Goal: Task Accomplishment & Management: Use online tool/utility

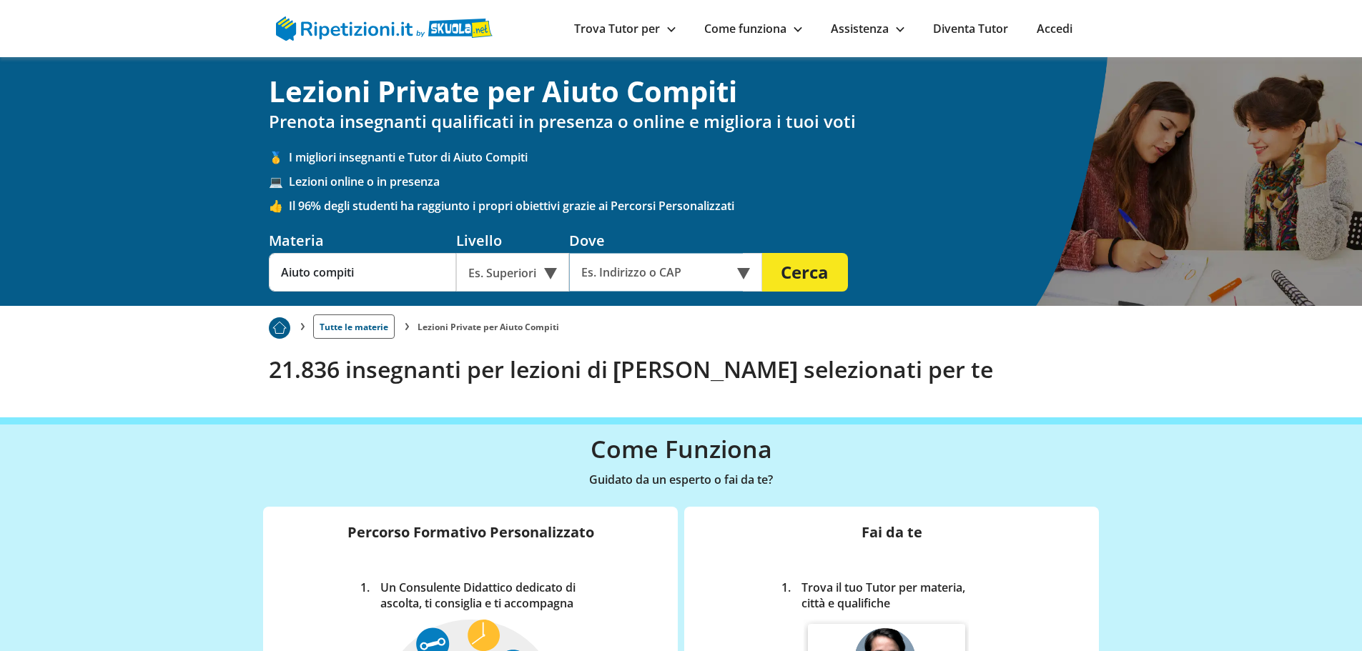
click at [611, 272] on input "text" at bounding box center [656, 272] width 174 height 39
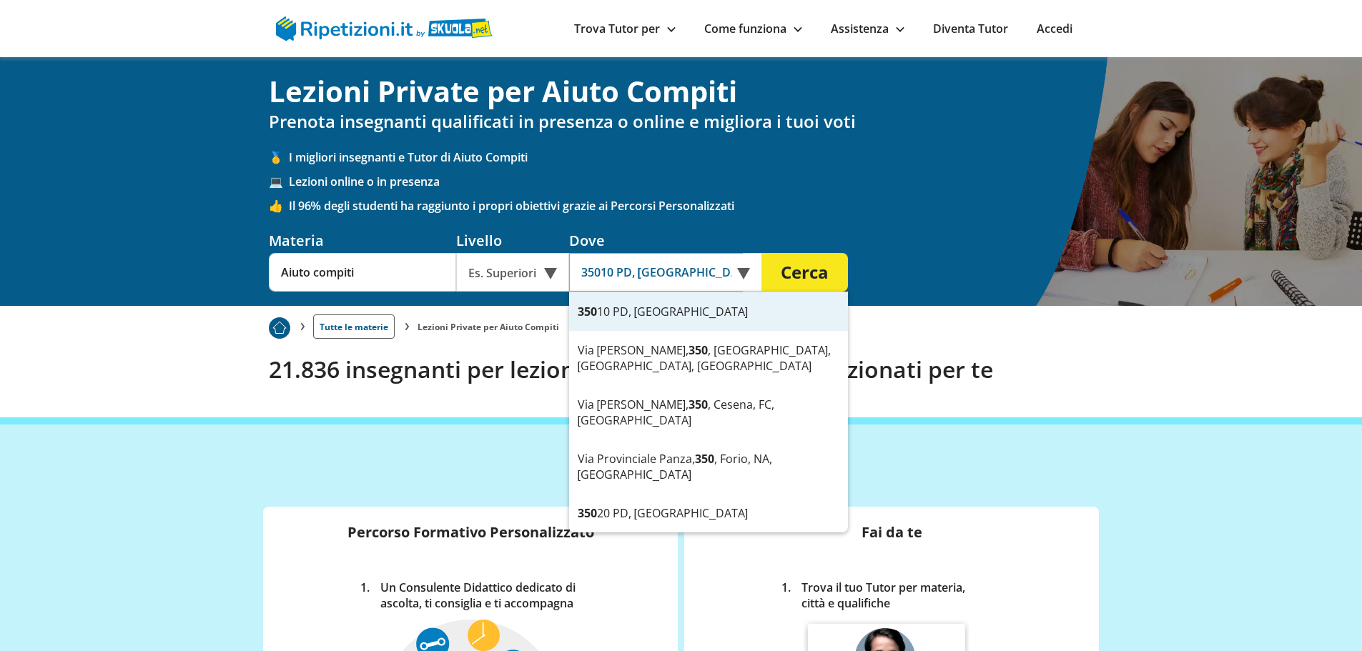
click at [762, 253] on button "Cerca" at bounding box center [805, 272] width 86 height 39
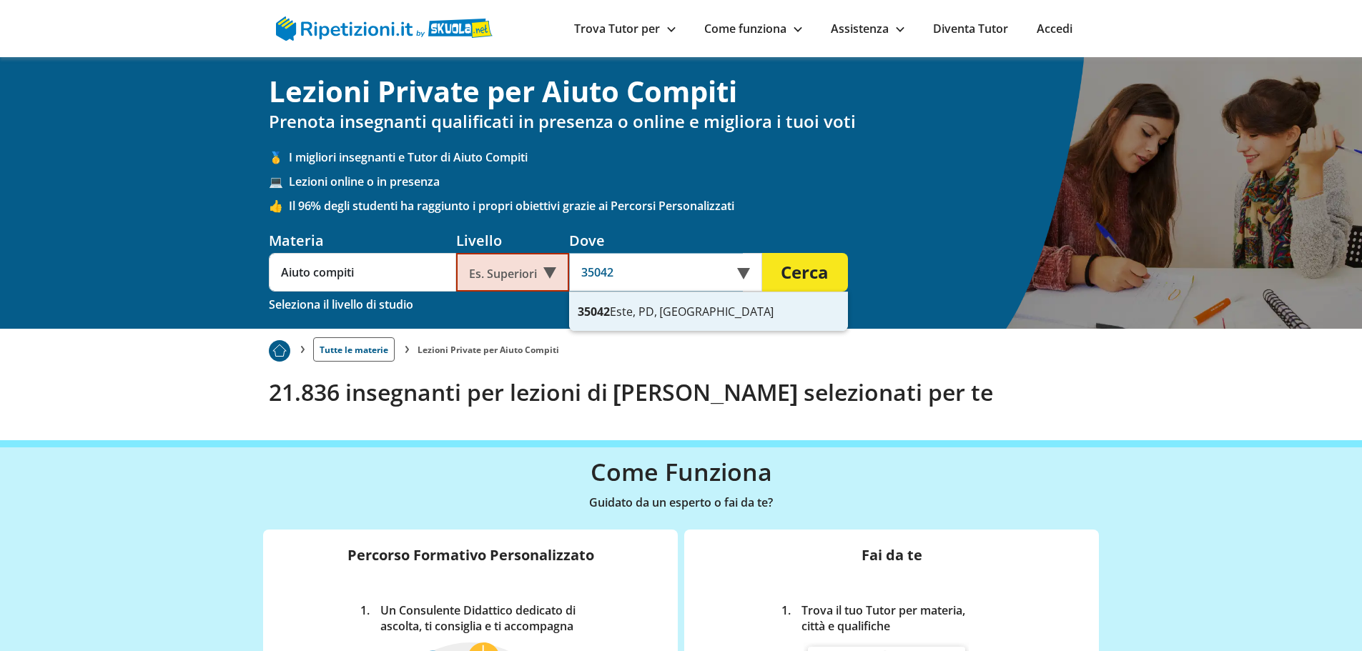
type input "35042 Este, PD, [GEOGRAPHIC_DATA]"
click at [762, 253] on button "Cerca" at bounding box center [805, 272] width 86 height 39
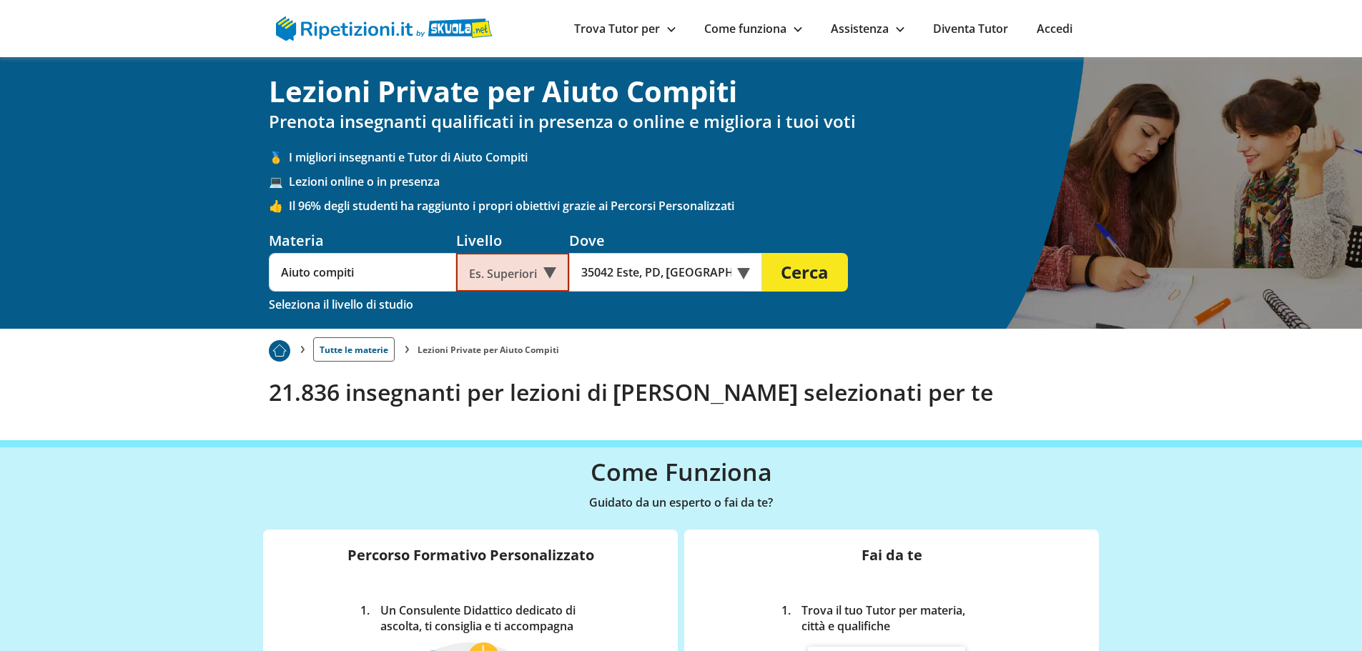
click at [488, 282] on div "Es. Superiori" at bounding box center [512, 272] width 113 height 39
click at [493, 368] on div "Superiori" at bounding box center [512, 363] width 99 height 29
click at [793, 281] on button "Cerca" at bounding box center [805, 272] width 86 height 39
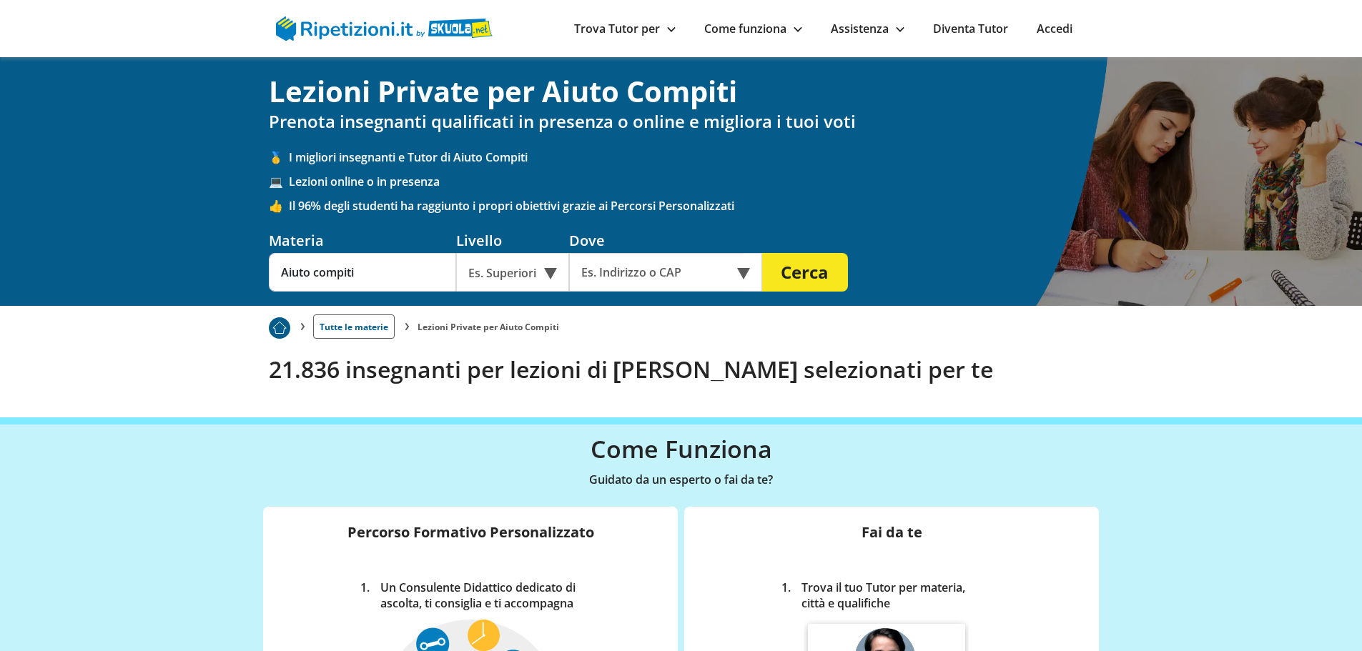
click at [492, 274] on div "Es. Superiori" at bounding box center [512, 272] width 113 height 39
click at [513, 370] on div "Superiori" at bounding box center [512, 363] width 99 height 29
click at [668, 282] on input "text" at bounding box center [656, 272] width 174 height 39
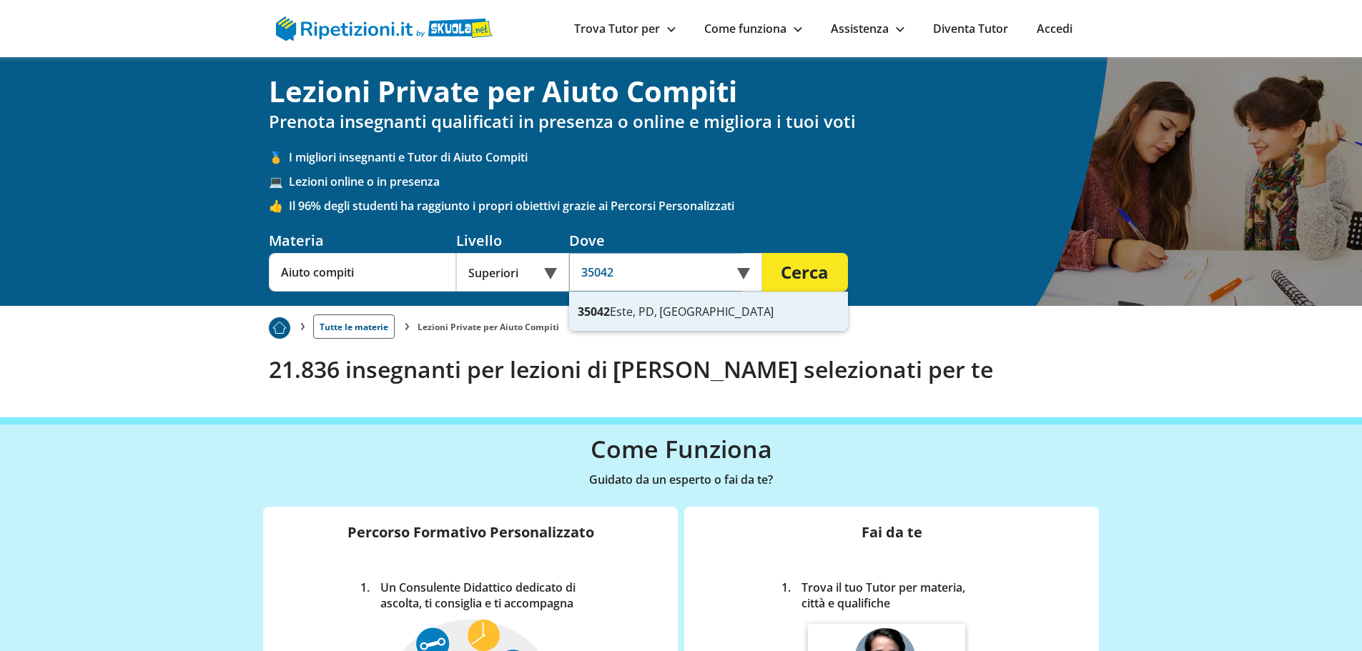
click at [643, 314] on div "35042 Este, PD, Italia" at bounding box center [708, 311] width 279 height 39
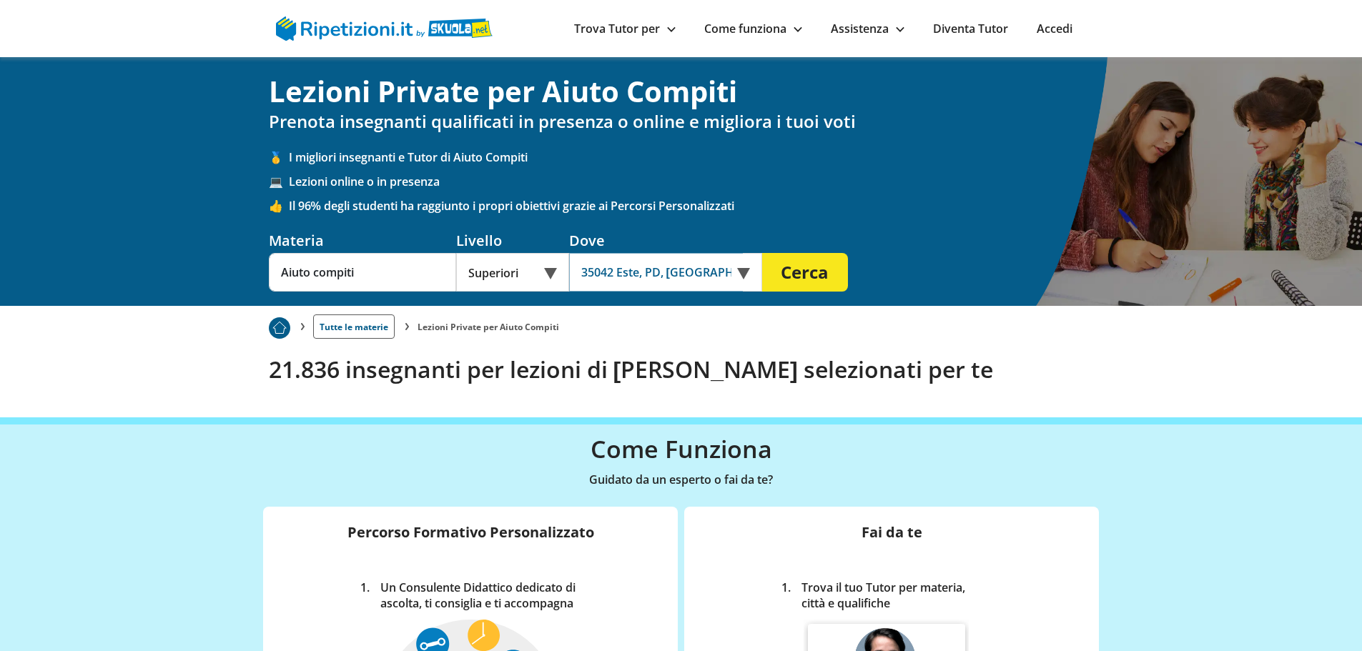
type input "35042 Este, PD, [GEOGRAPHIC_DATA]"
click at [817, 272] on button "Cerca" at bounding box center [805, 272] width 86 height 39
